Goal: Information Seeking & Learning: Learn about a topic

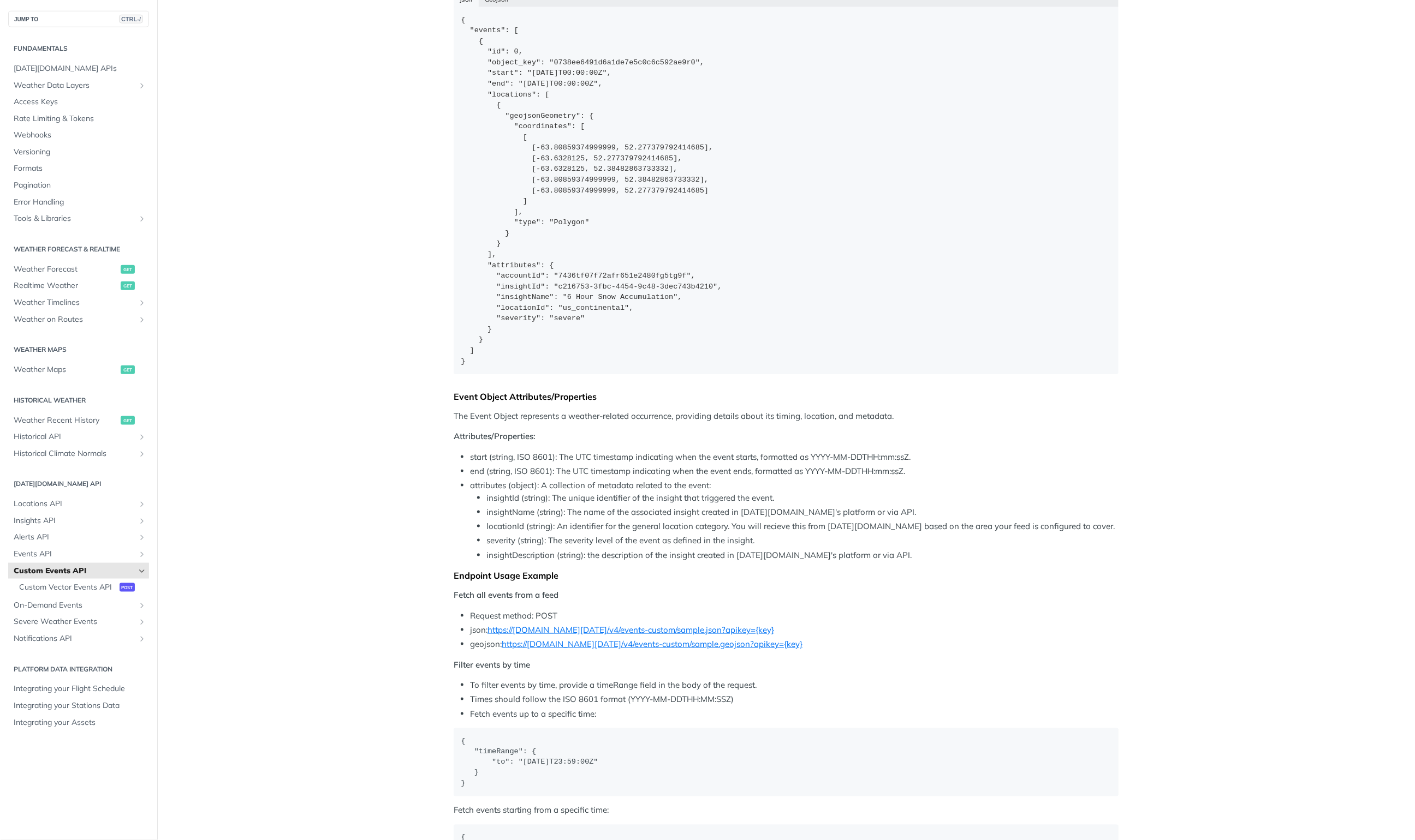
scroll to position [851, 0]
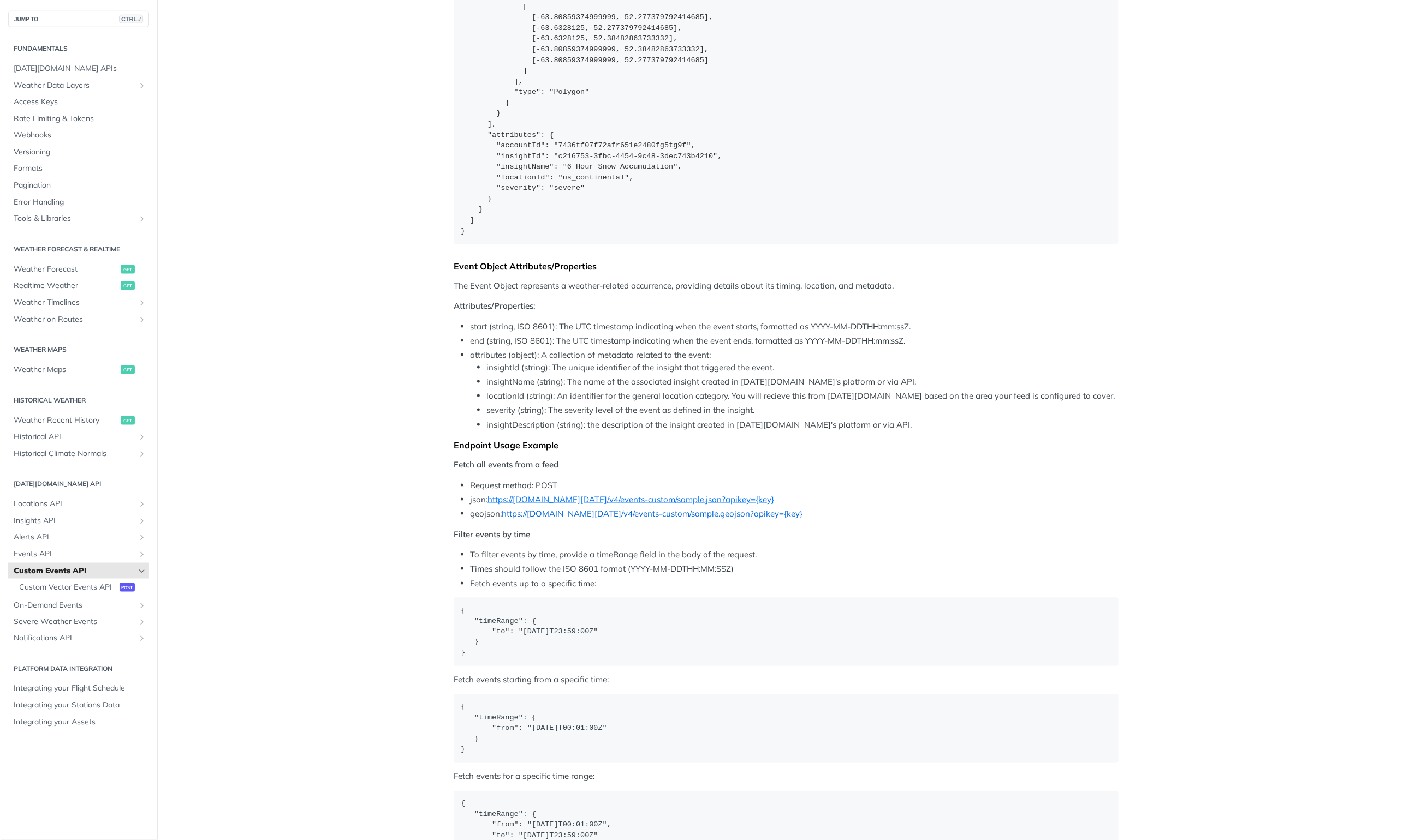
click at [715, 512] on link "https://[DOMAIN_NAME][DATE]/v4/events-custom/sample.geojson?apikey={key}" at bounding box center [652, 513] width 301 height 10
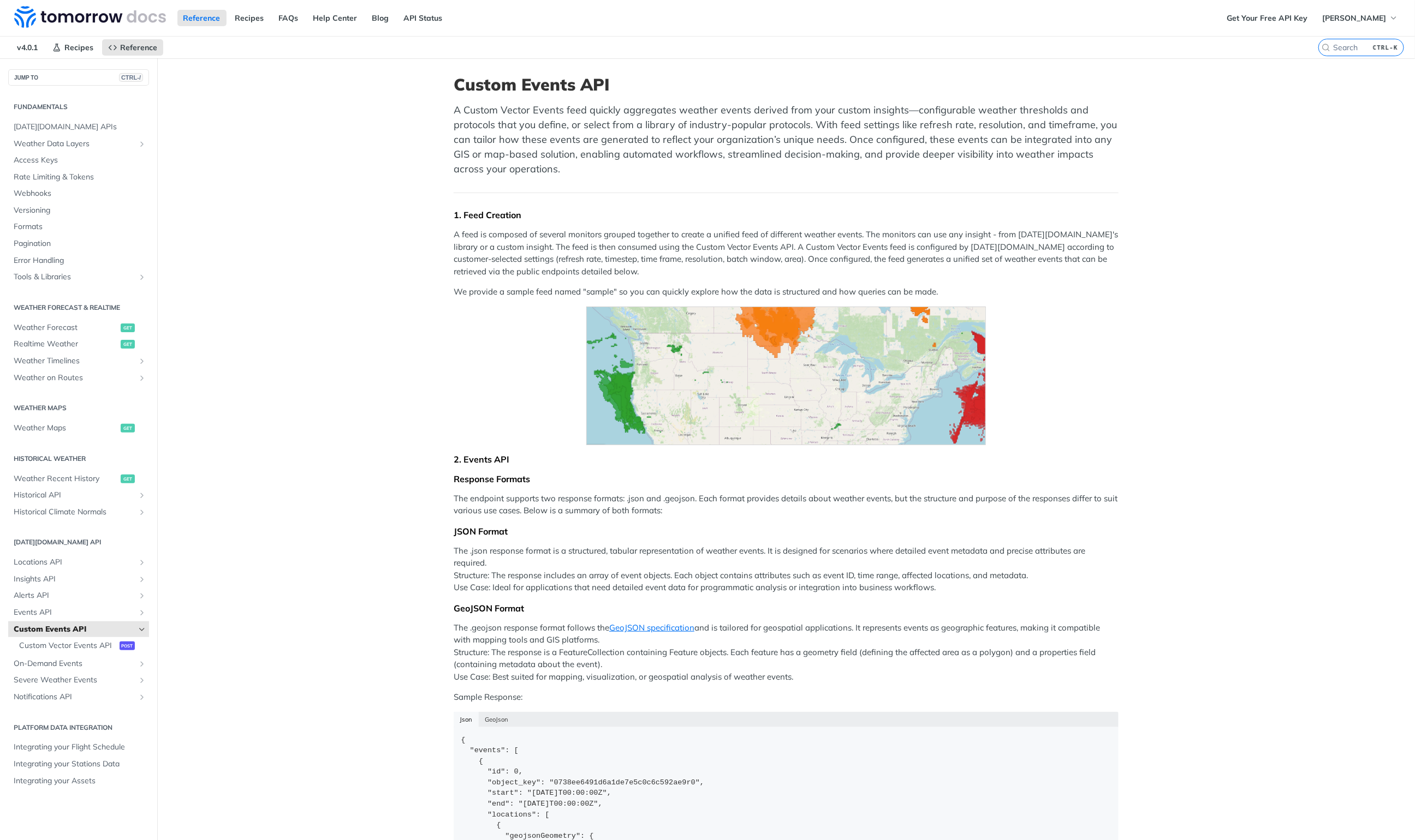
scroll to position [786, 0]
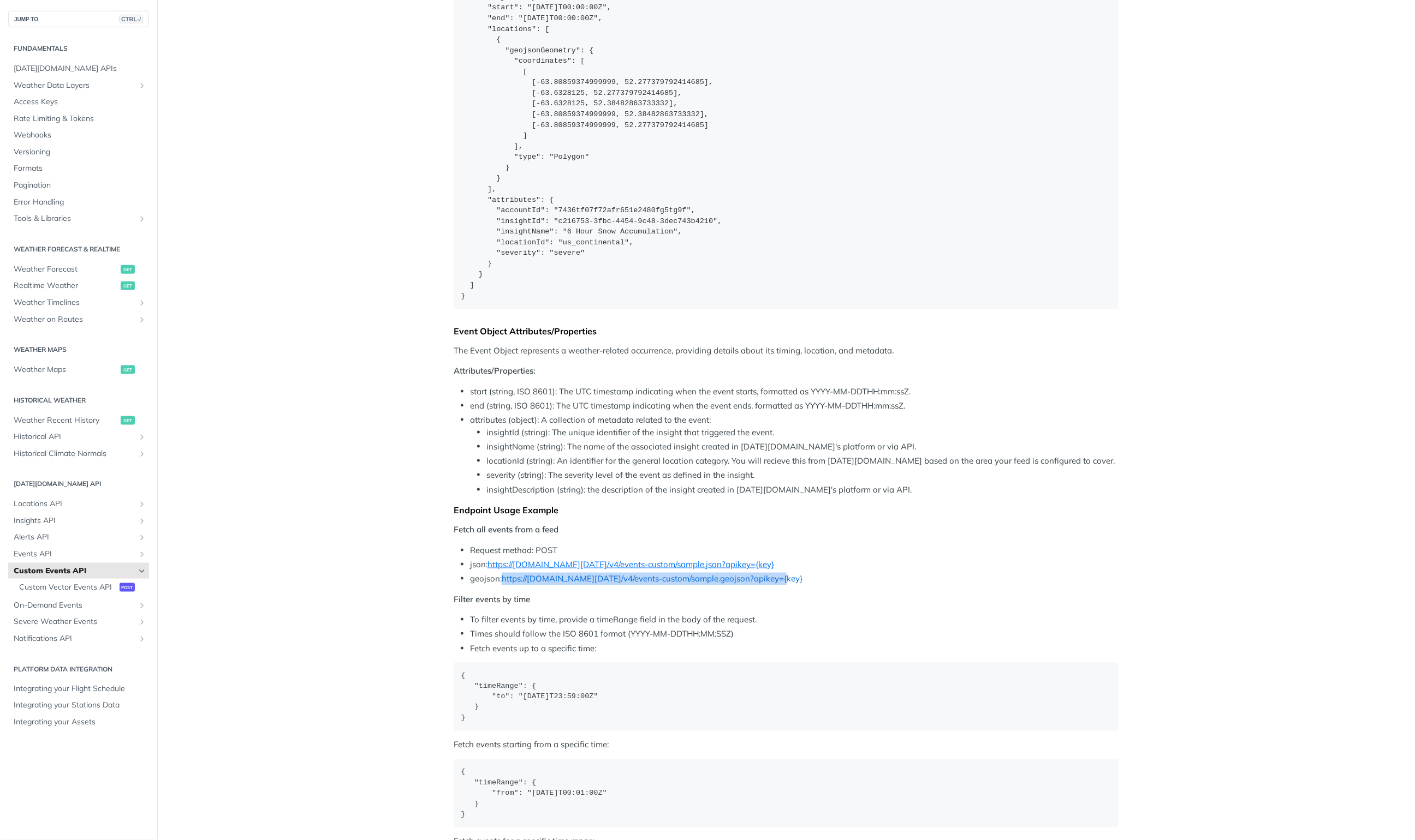
drag, startPoint x: 771, startPoint y: 579, endPoint x: 500, endPoint y: 580, distance: 271.0
click at [500, 580] on li "geojson: https://api.tomorrow.io/v4/events-custom/sample.geojson?apikey={key}" at bounding box center [794, 579] width 649 height 12
copy link "https://[DOMAIN_NAME][DATE]/v4/events-custom/sample.geojson?apikey={key}"
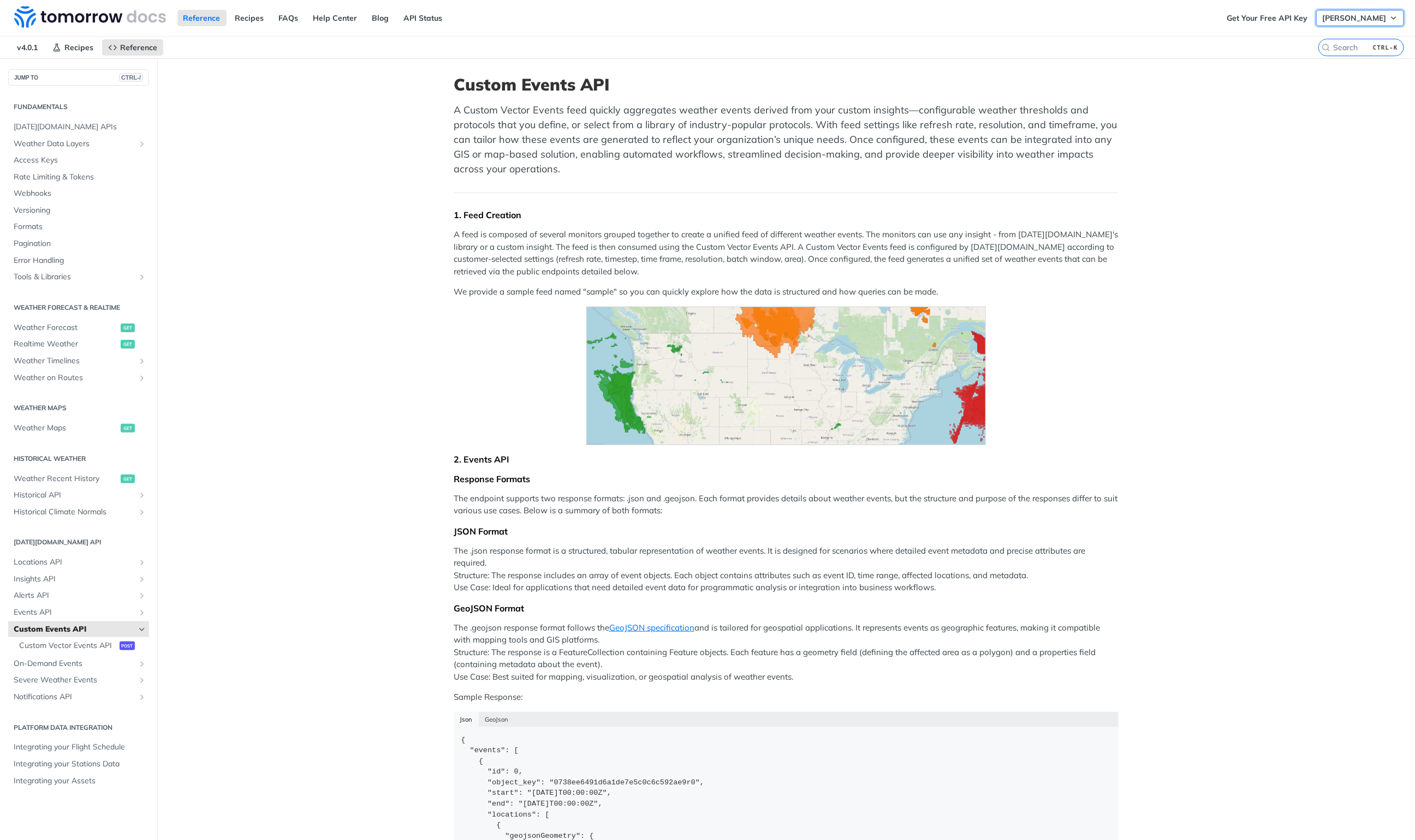
click at [1344, 21] on span "[PERSON_NAME]" at bounding box center [1354, 18] width 64 height 10
click at [434, 19] on link "API Status" at bounding box center [423, 18] width 51 height 16
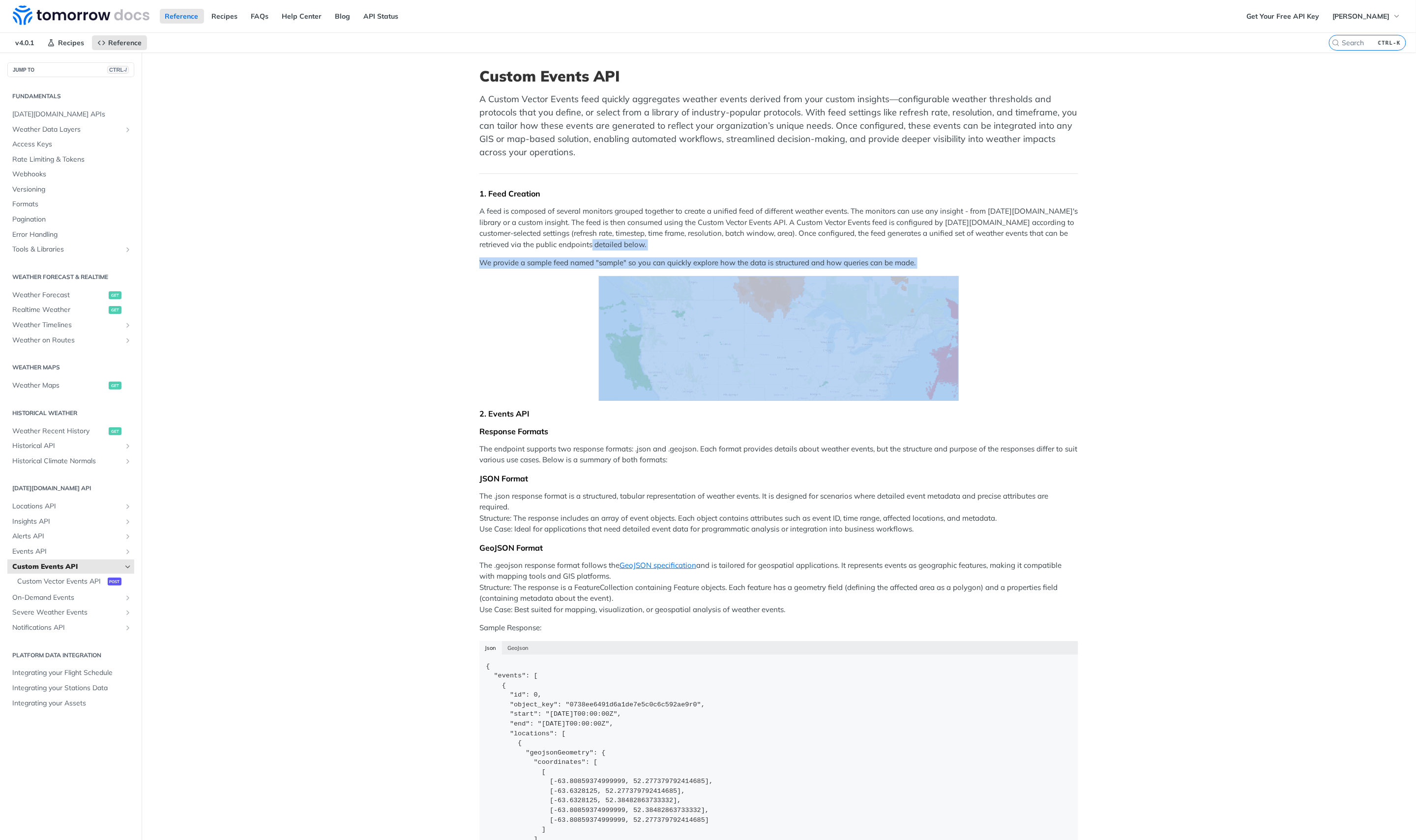
drag, startPoint x: 601, startPoint y: 247, endPoint x: 441, endPoint y: 291, distance: 165.9
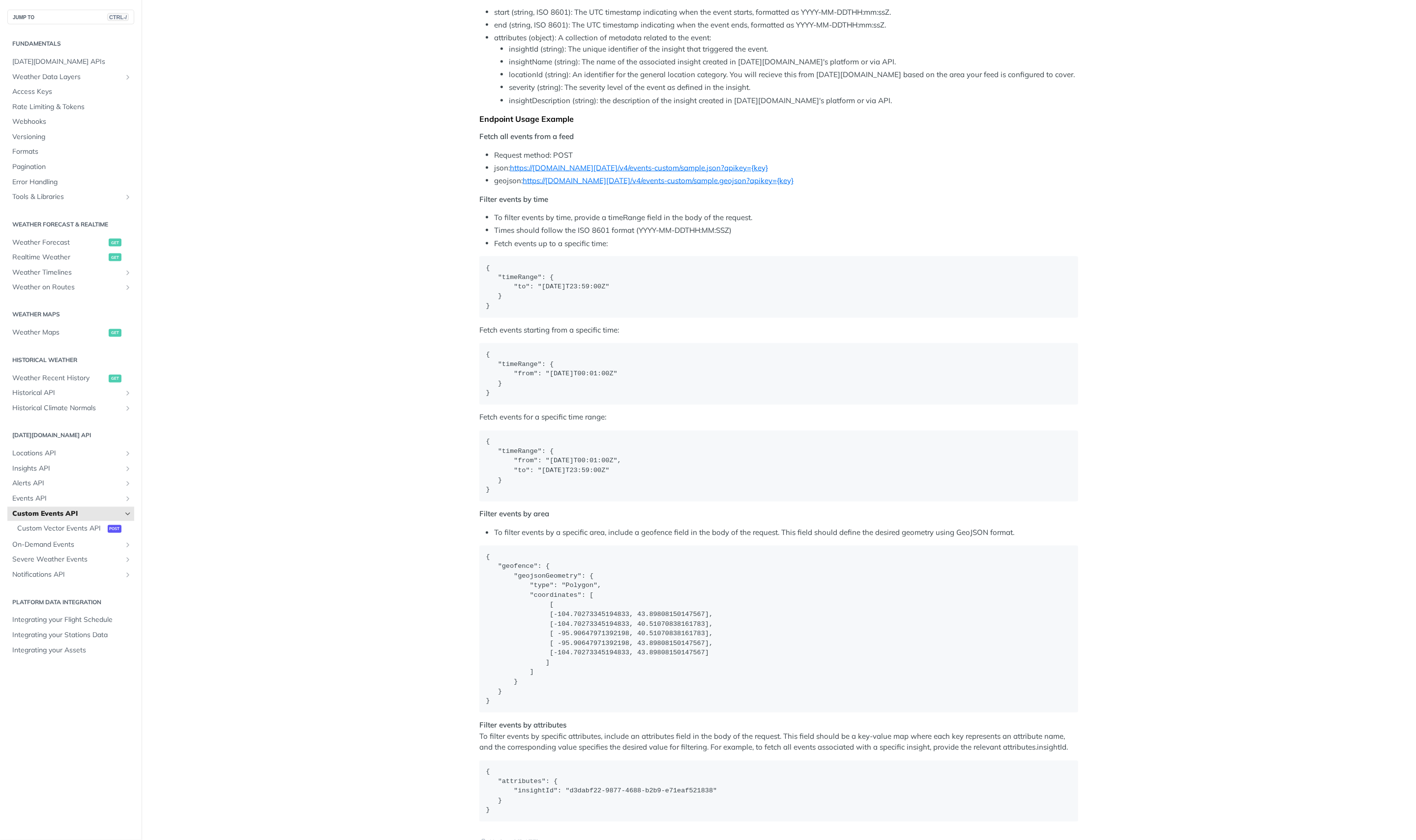
scroll to position [1373, 0]
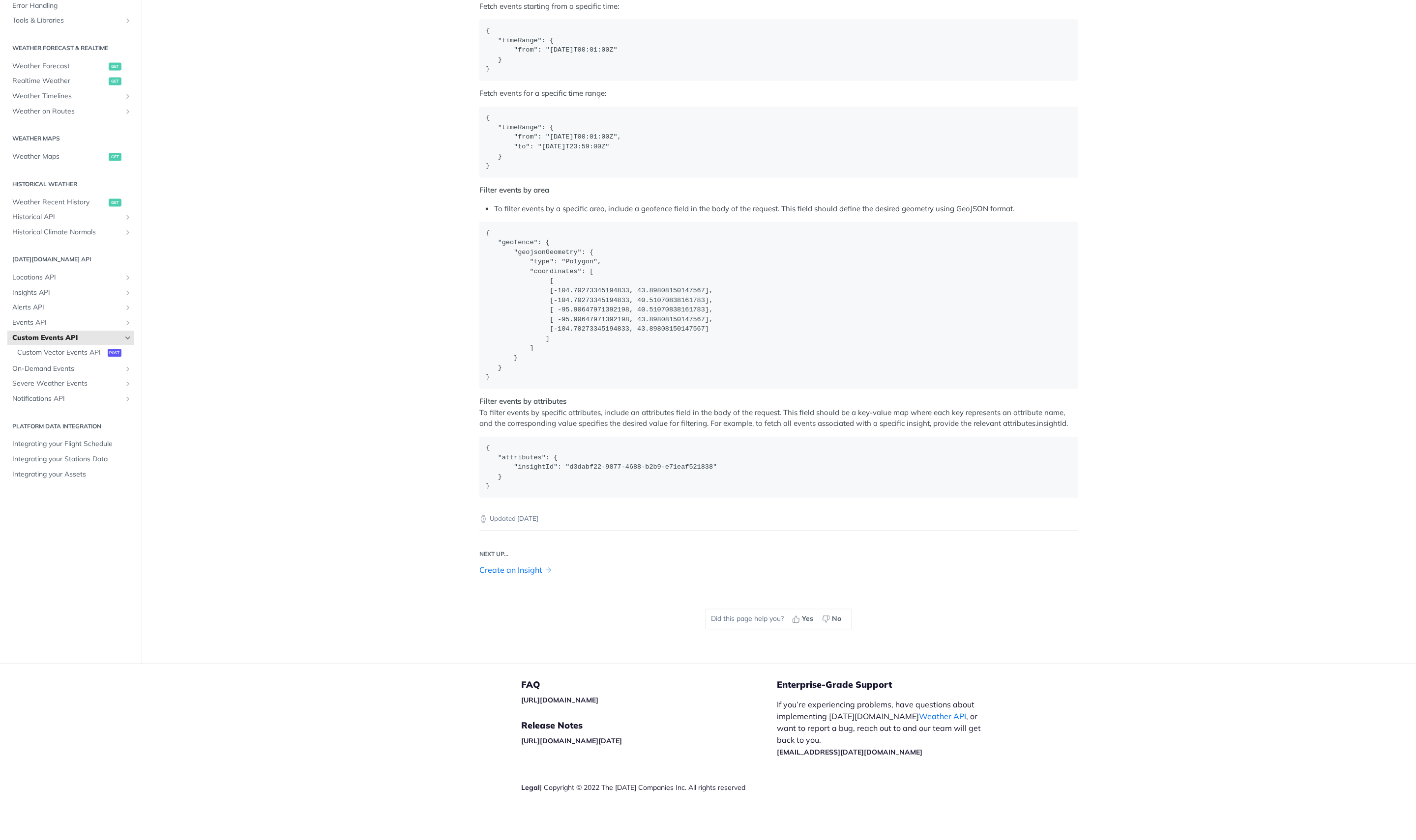
click at [530, 568] on link "Create an Insight" at bounding box center [511, 570] width 63 height 12
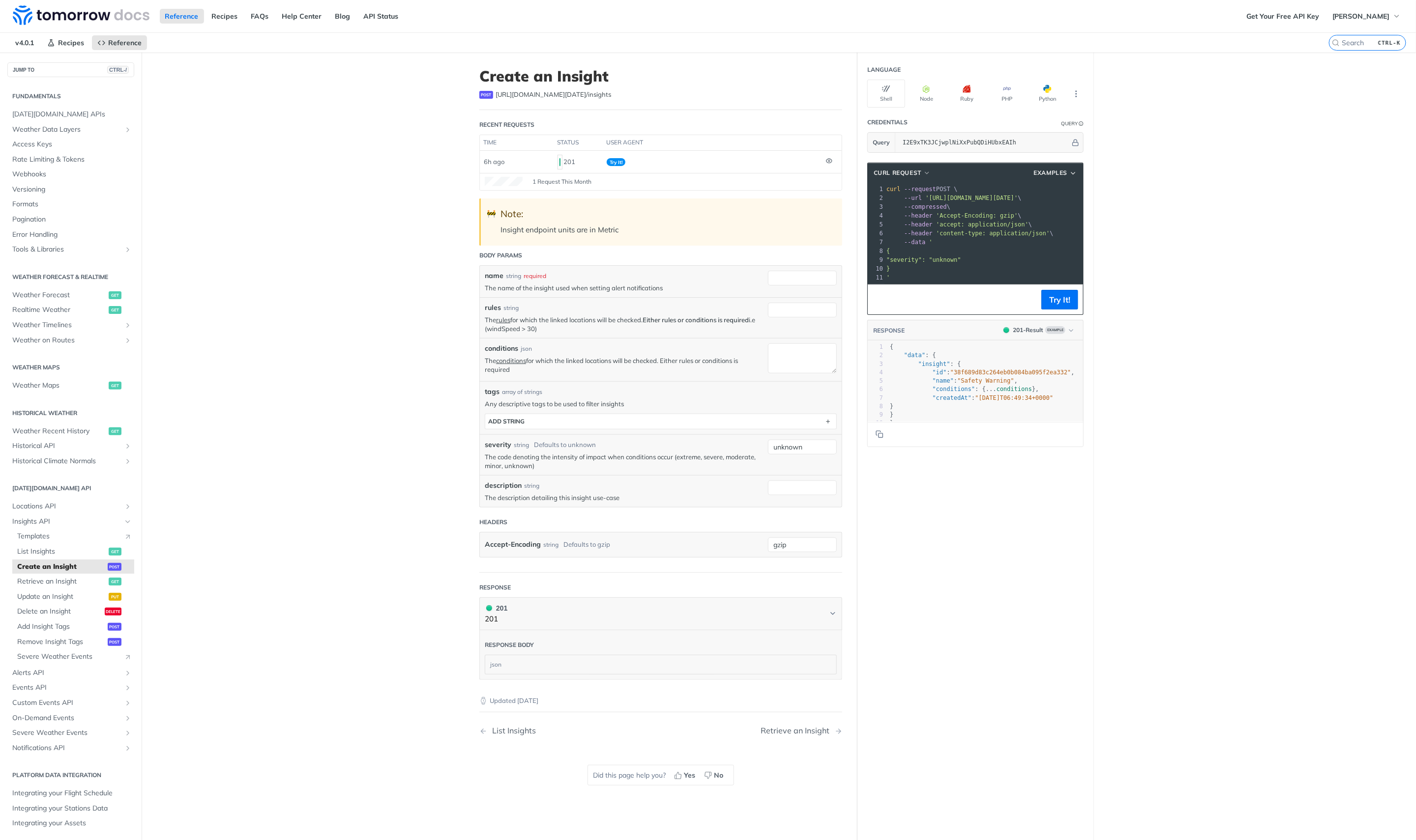
click at [360, 580] on main "JUMP TO CTRL-/ Fundamentals Tomorrow.io APIs Weather Data Layers Core Probabili…" at bounding box center [708, 447] width 1416 height 789
click at [790, 731] on div "Retrieve an Insight" at bounding box center [797, 731] width 74 height 9
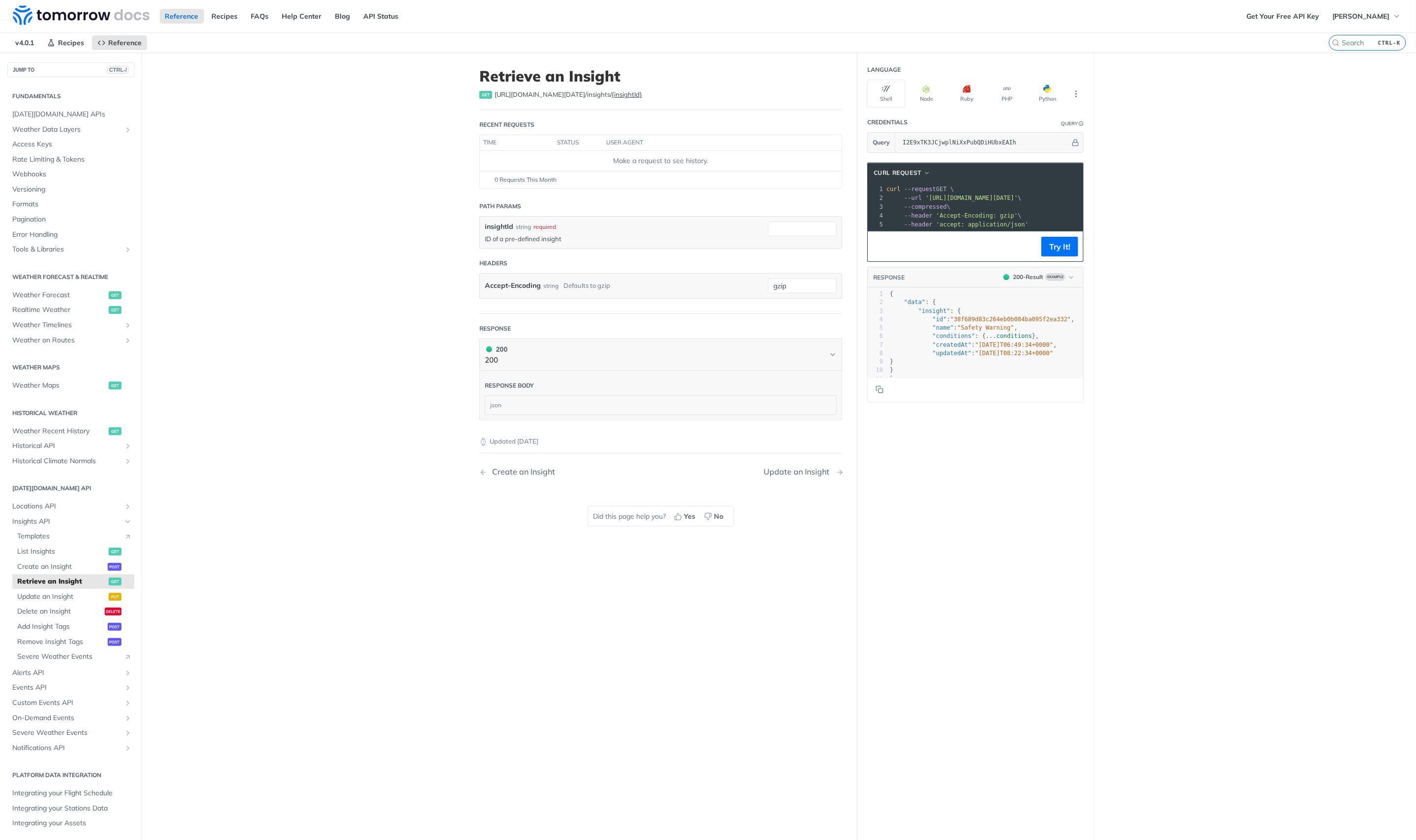
click at [790, 471] on div "Update an Insight" at bounding box center [799, 471] width 71 height 9
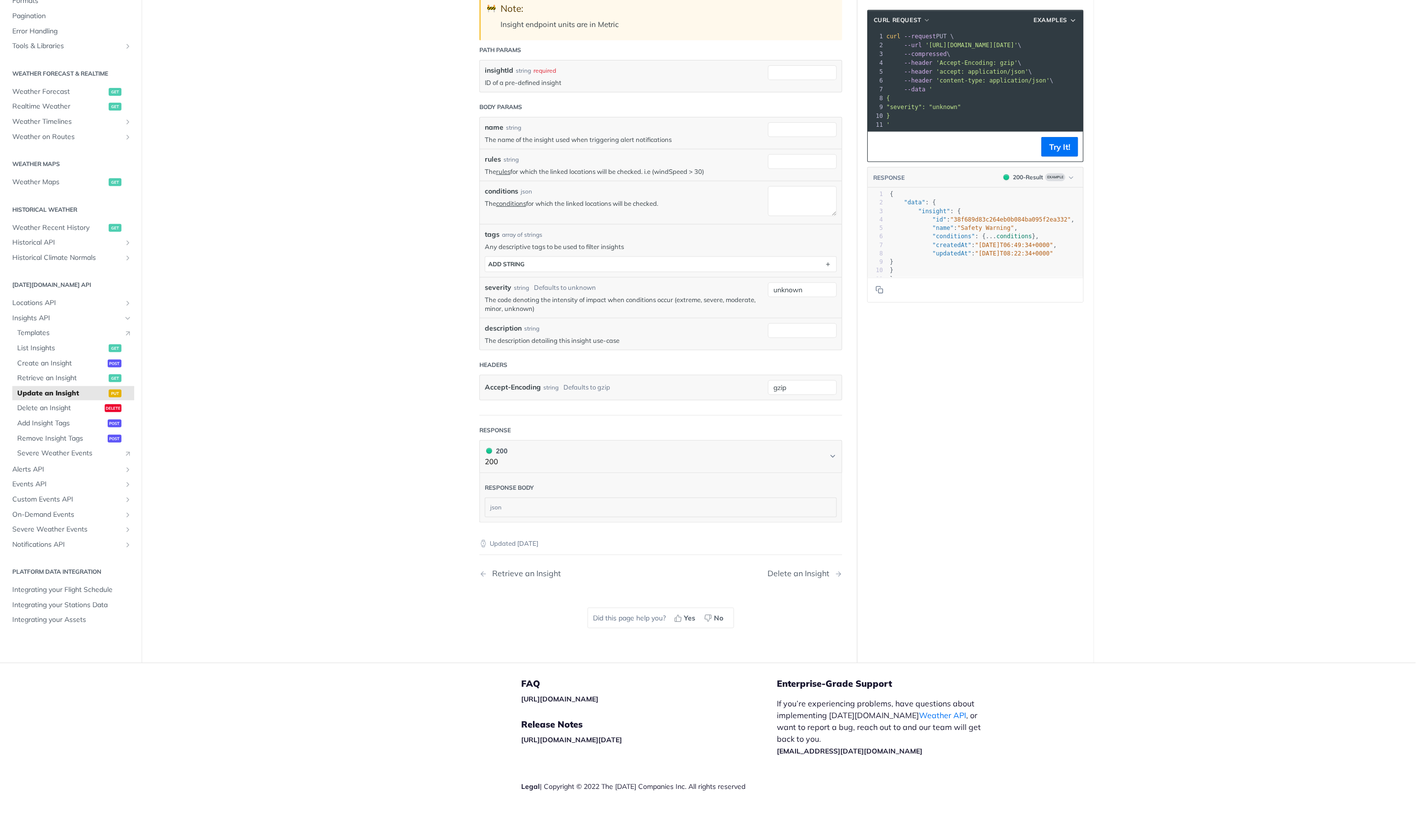
scroll to position [139, 0]
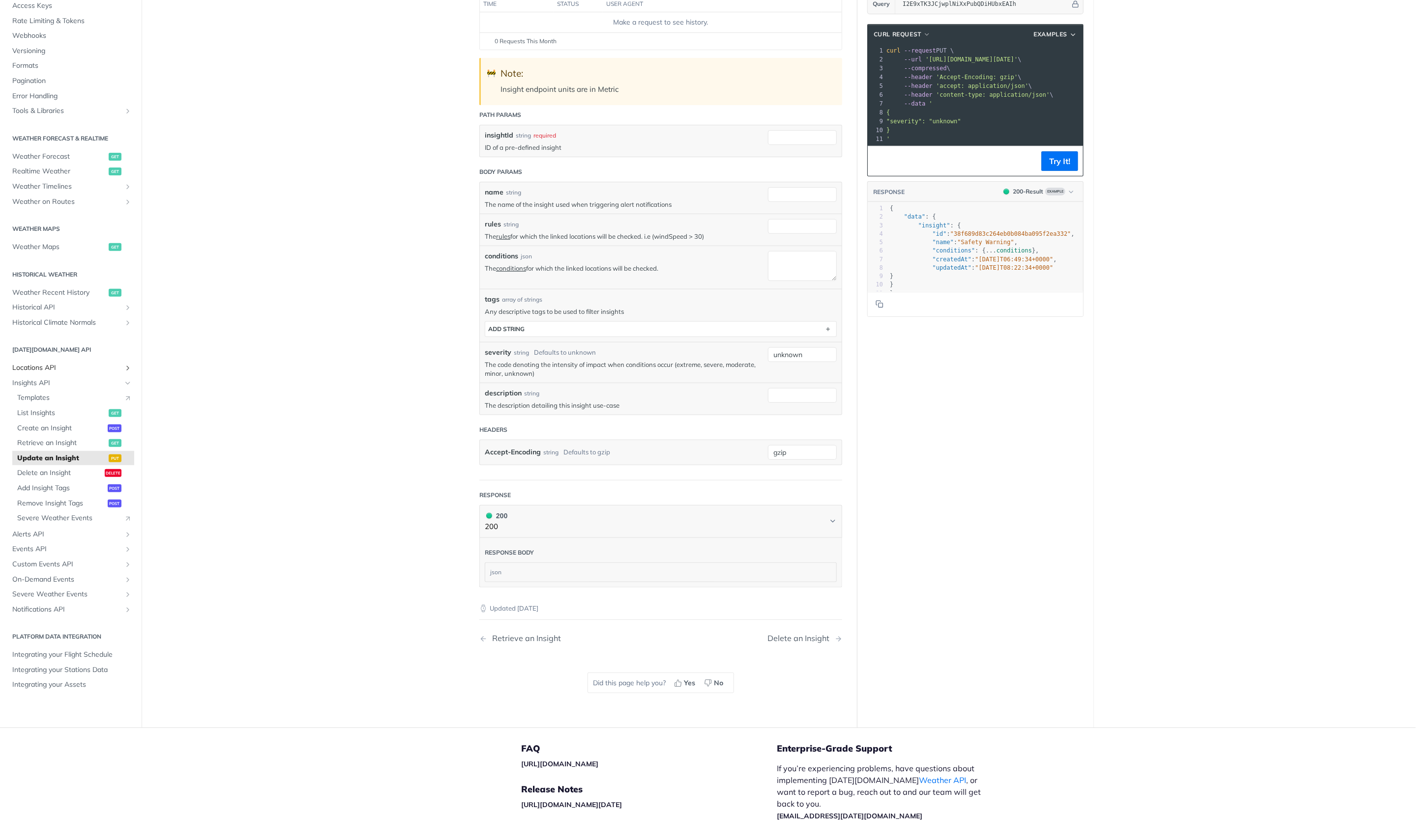
click at [39, 363] on span "Locations API" at bounding box center [67, 368] width 109 height 10
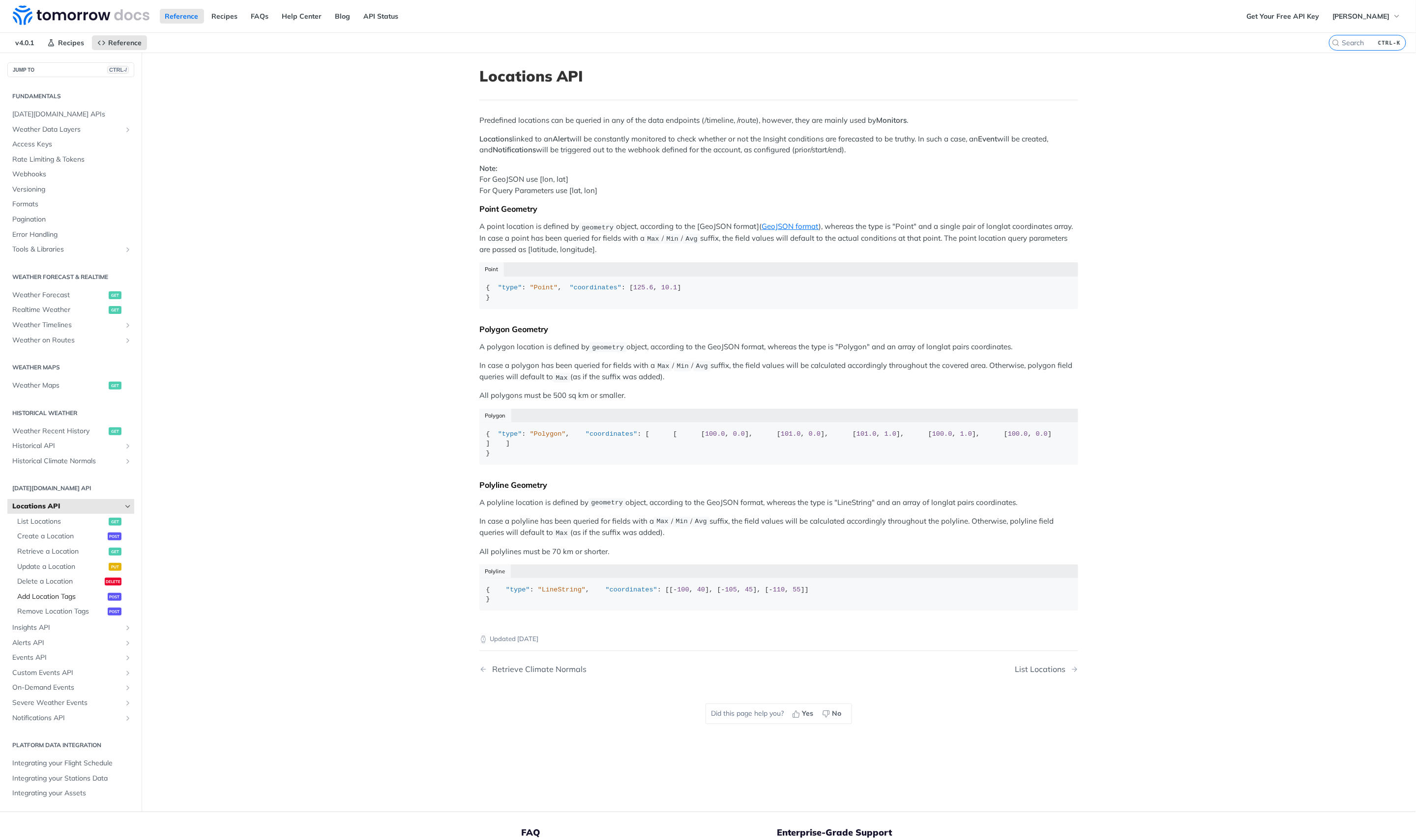
scroll to position [131, 0]
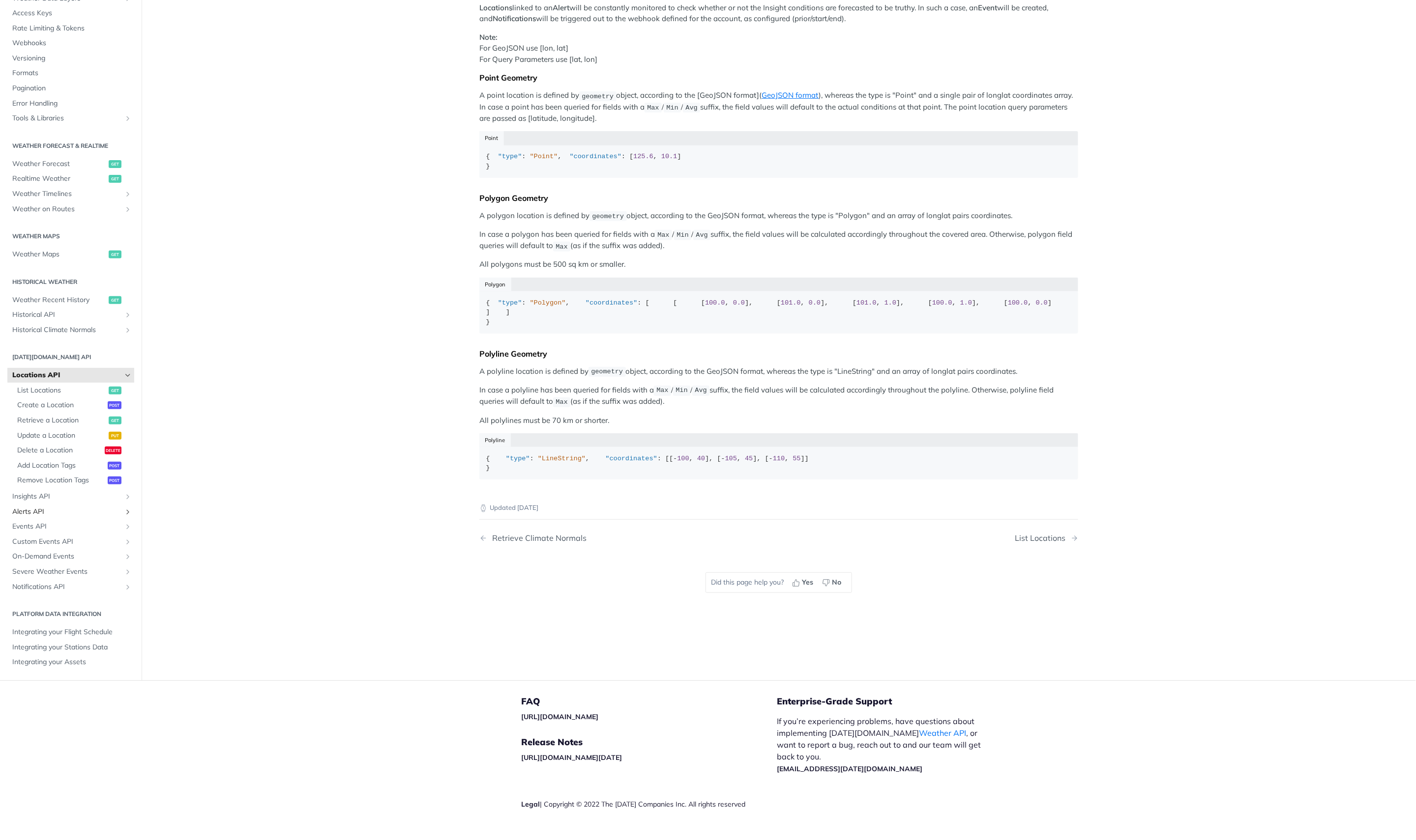
click at [50, 505] on link "Alerts API" at bounding box center [71, 512] width 127 height 15
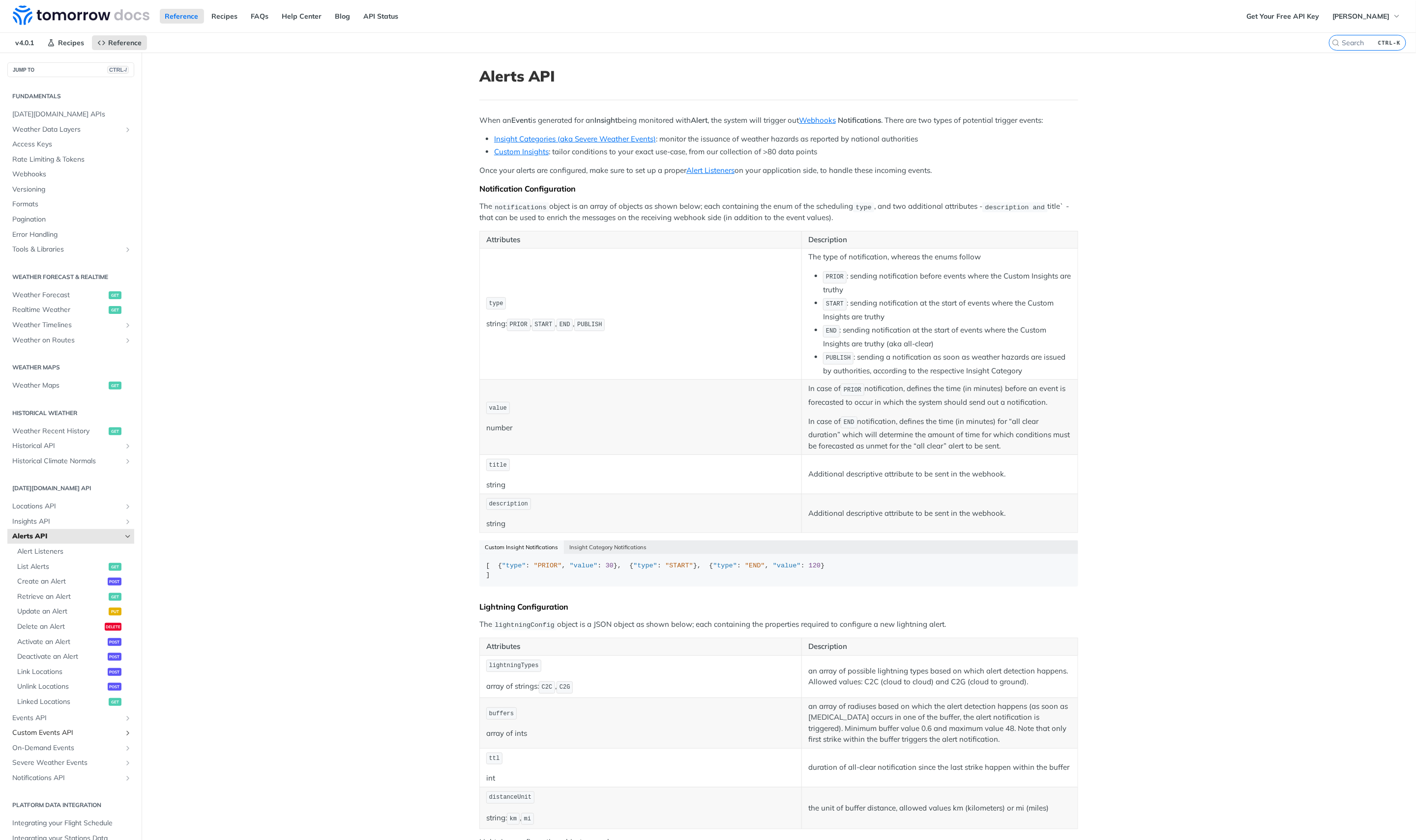
click at [38, 726] on link "Custom Events API" at bounding box center [71, 733] width 127 height 15
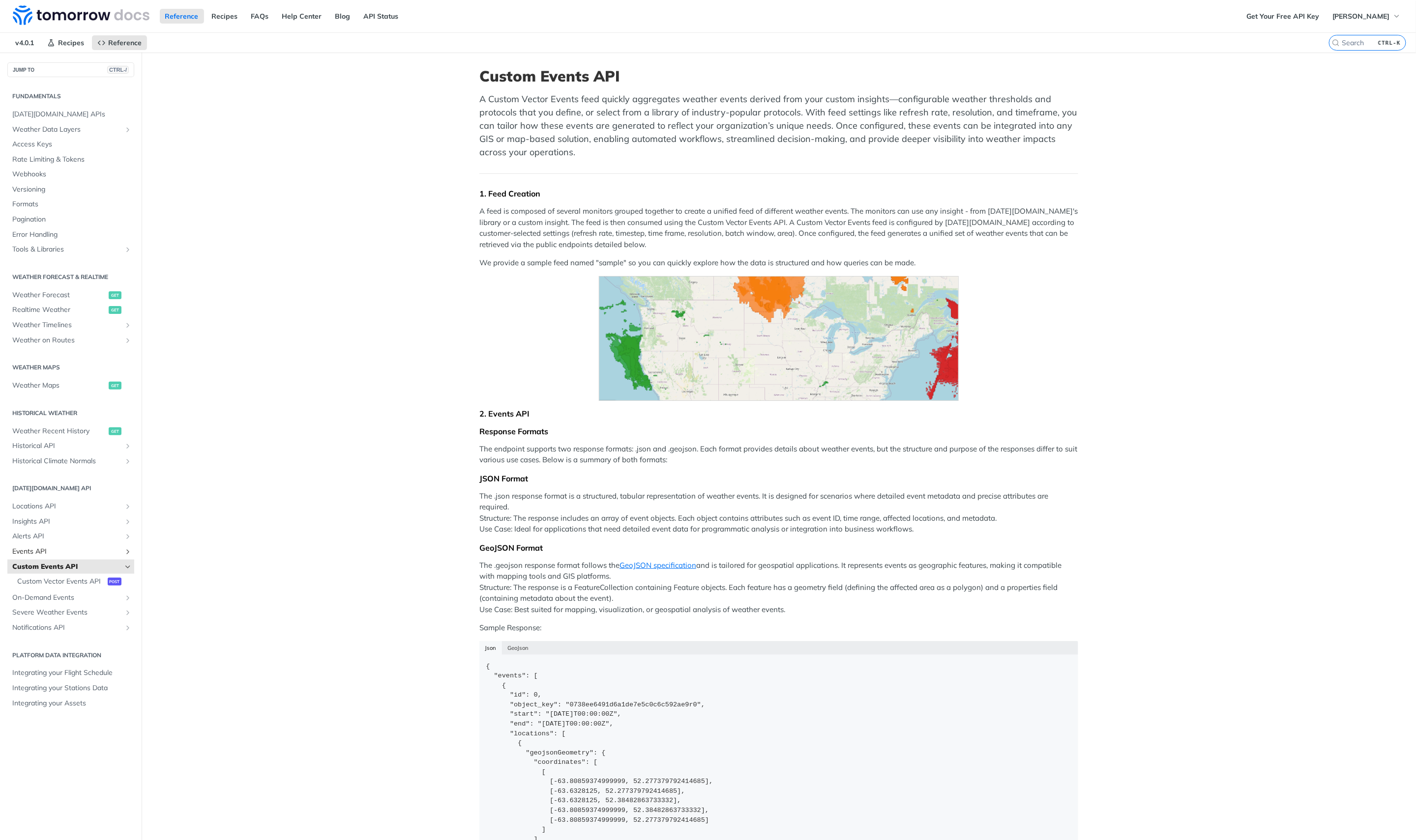
click at [46, 550] on span "Events API" at bounding box center [67, 552] width 109 height 10
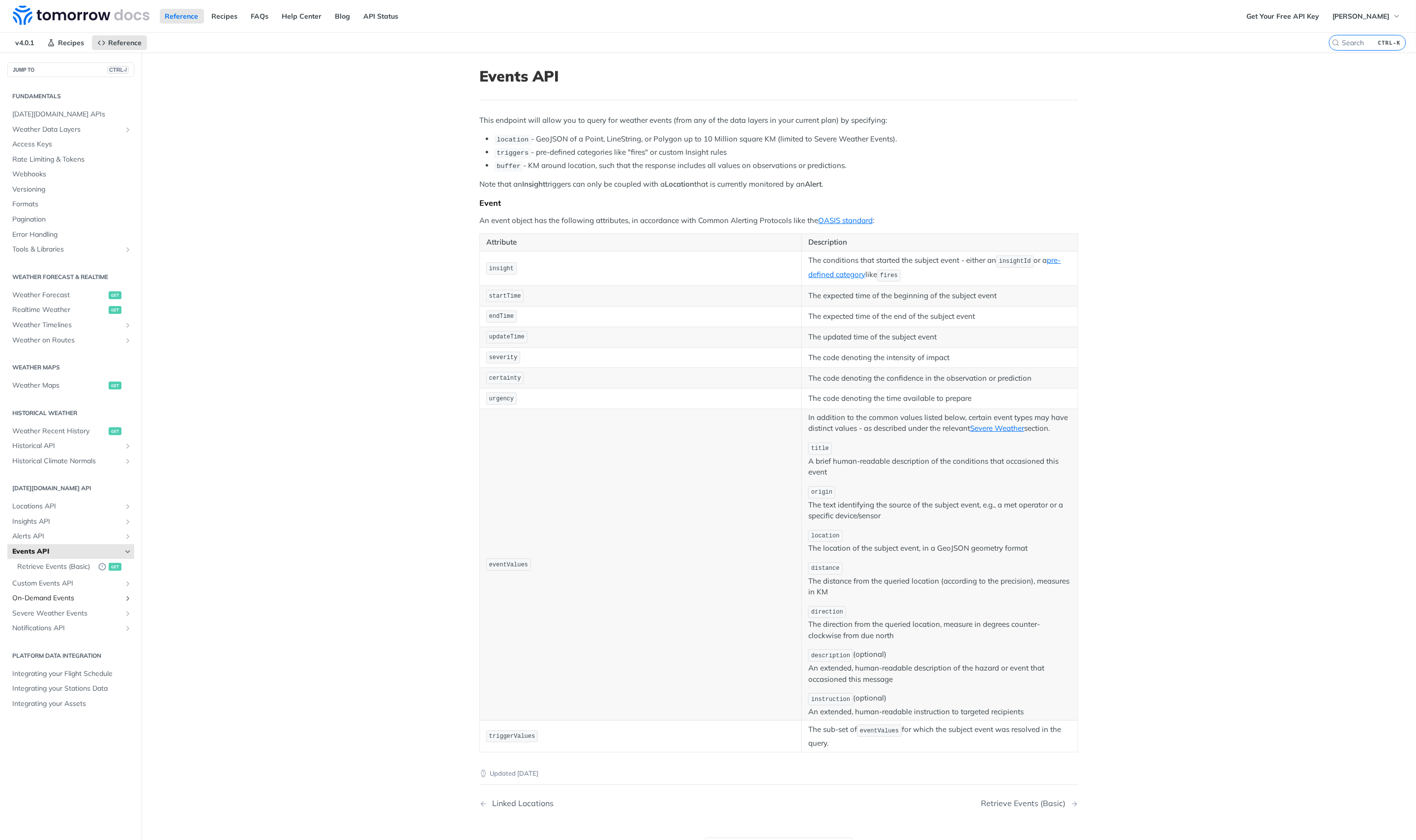
click at [76, 599] on span "On-Demand Events" at bounding box center [67, 599] width 109 height 10
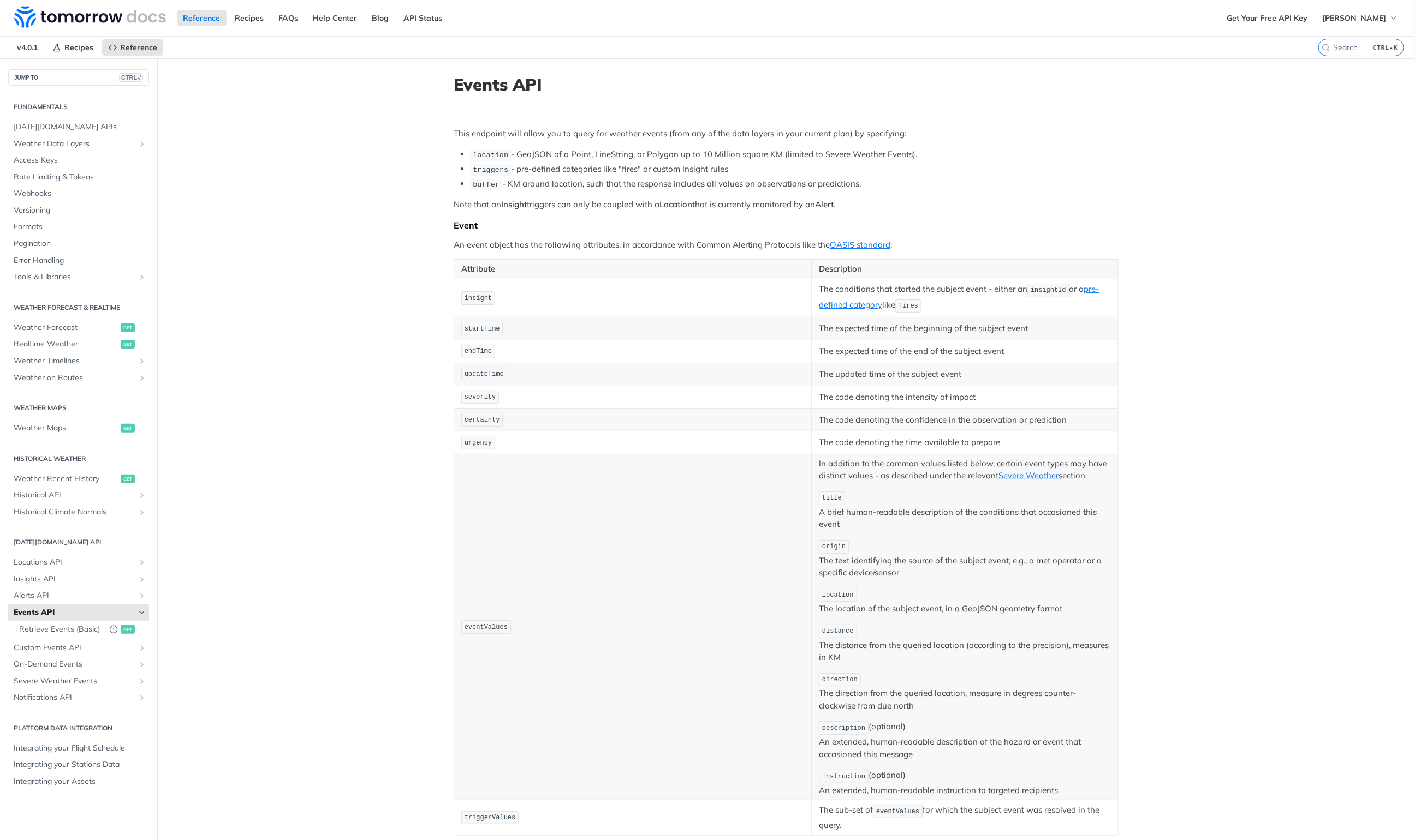
scroll to position [348, 0]
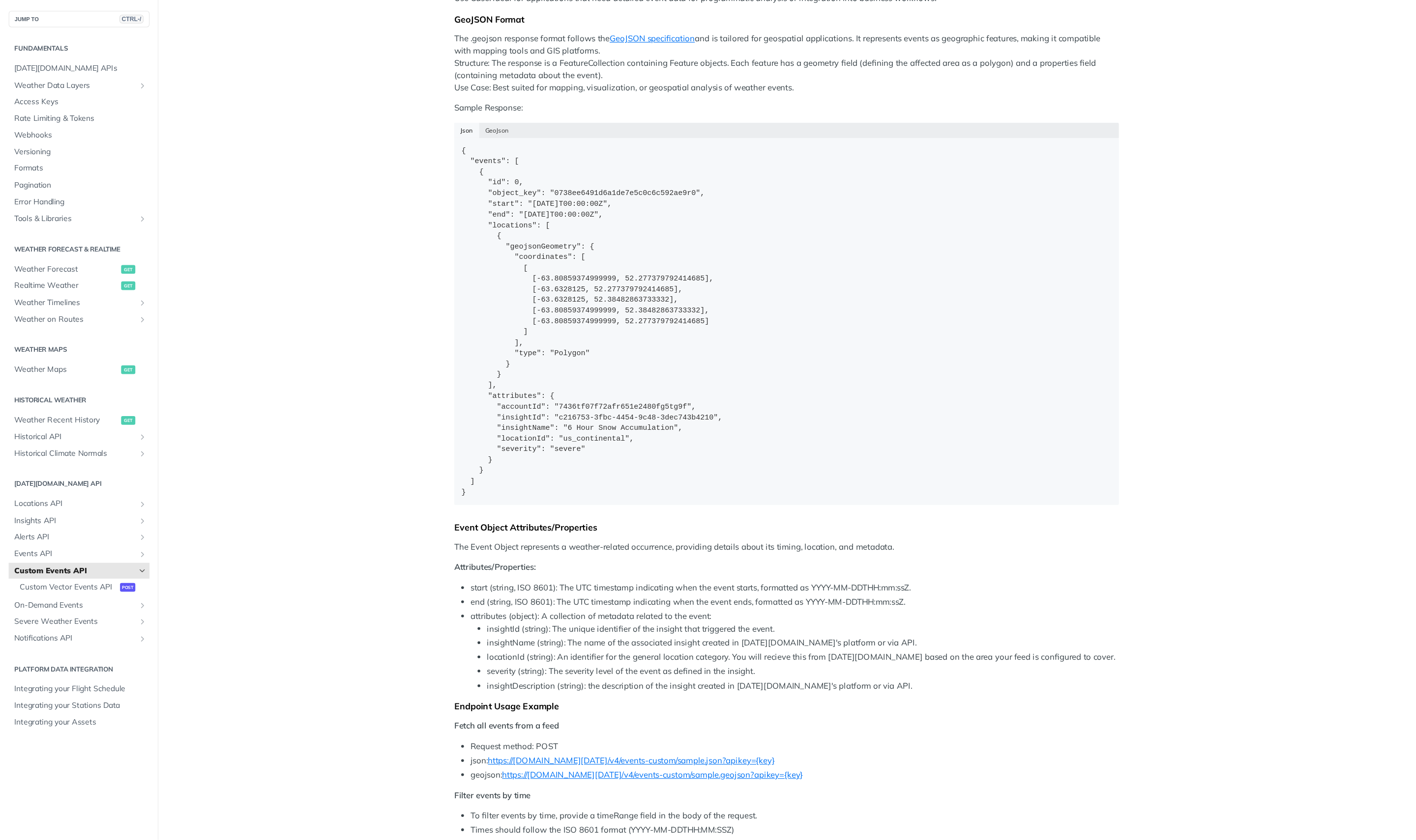
scroll to position [649, 0]
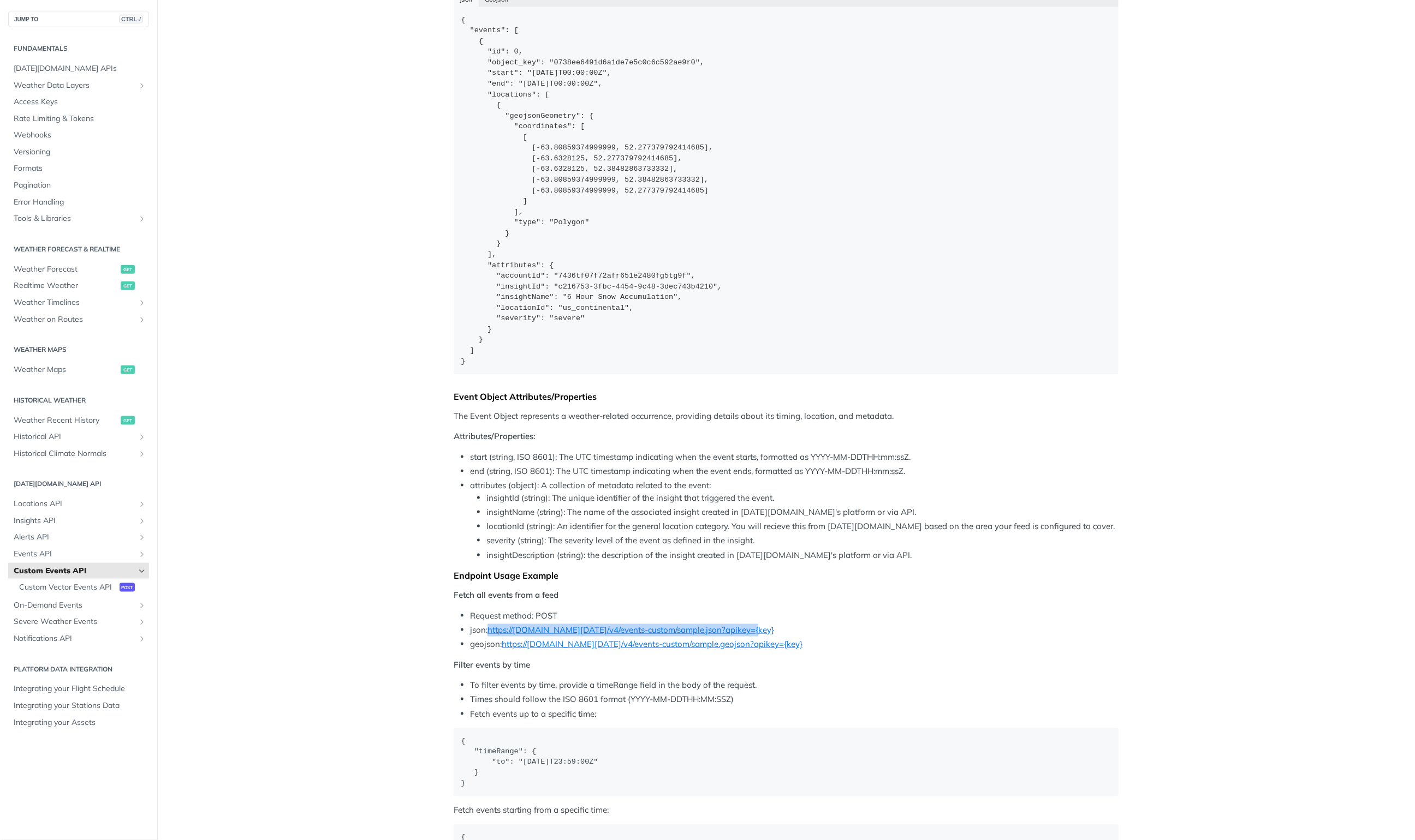
drag, startPoint x: 753, startPoint y: 631, endPoint x: 484, endPoint y: 628, distance: 269.0
click at [484, 628] on li "json: https://[DOMAIN_NAME][DATE]/v4/events-custom/sample.json?apikey={key}" at bounding box center [794, 631] width 649 height 12
copy link "https://[DOMAIN_NAME][DATE]/v4/events-custom/sample.json?apikey={key}"
